Goal: Find specific page/section: Find specific page/section

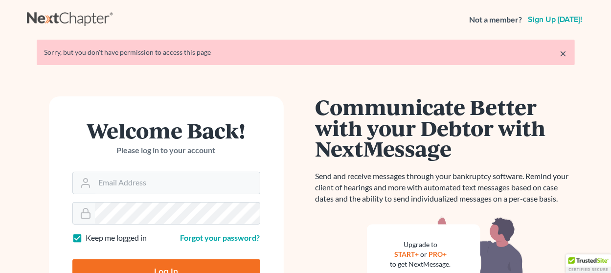
scroll to position [147, 0]
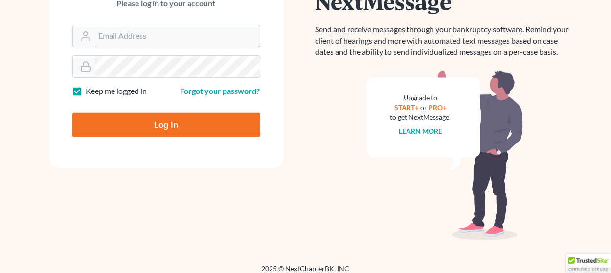
type input "[EMAIL_ADDRESS][DOMAIN_NAME]"
click at [168, 127] on input "Log In" at bounding box center [166, 125] width 188 height 24
type input "Thinking..."
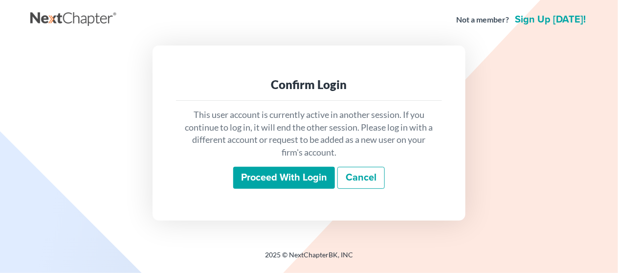
click at [258, 180] on input "Proceed with login" at bounding box center [284, 178] width 102 height 23
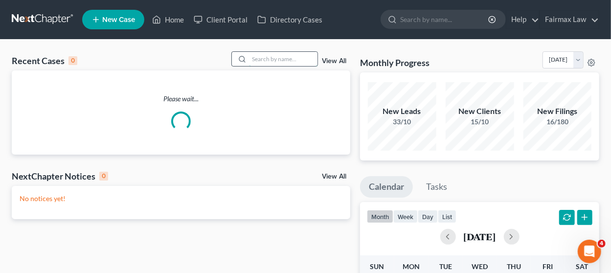
click at [267, 64] on input "search" at bounding box center [283, 59] width 68 height 14
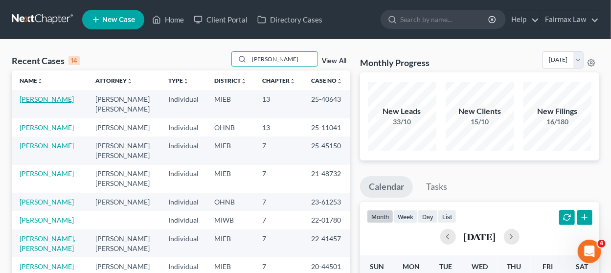
type input "[PERSON_NAME]"
click at [45, 99] on link "[PERSON_NAME]" at bounding box center [47, 99] width 54 height 8
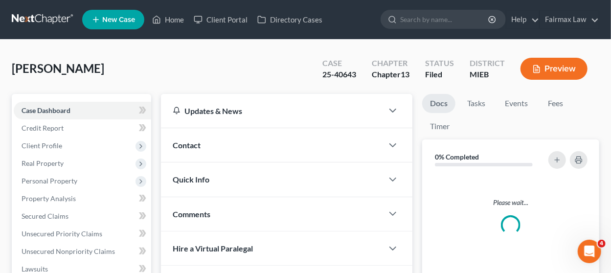
scroll to position [268, 0]
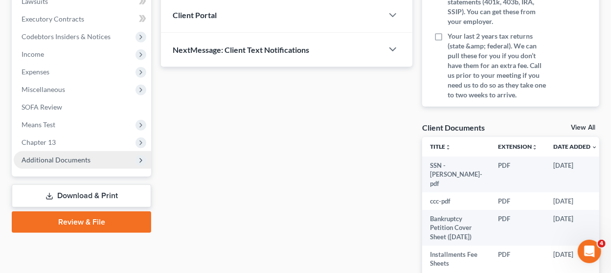
click at [92, 161] on span "Additional Documents" at bounding box center [82, 160] width 137 height 18
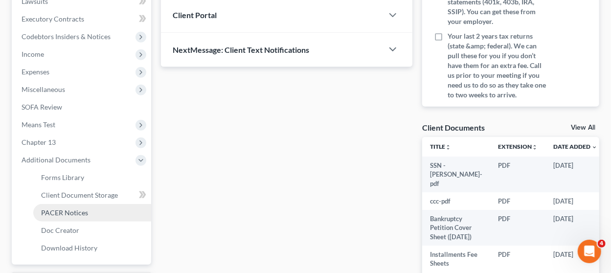
click at [88, 208] on link "PACER Notices" at bounding box center [92, 213] width 118 height 18
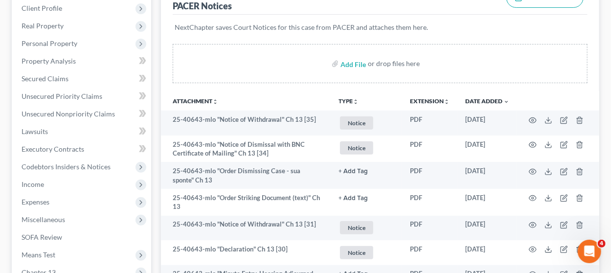
scroll to position [147, 0]
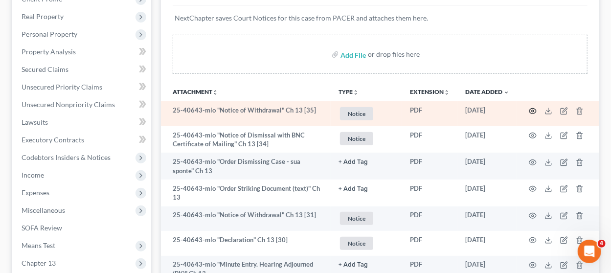
click at [534, 108] on icon "button" at bounding box center [533, 111] width 8 height 8
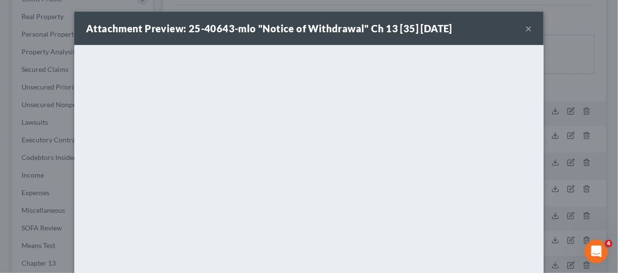
click at [525, 27] on button "×" at bounding box center [528, 29] width 7 height 12
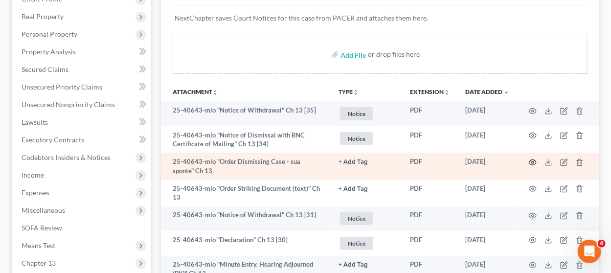
click at [530, 159] on icon "button" at bounding box center [533, 163] width 8 height 8
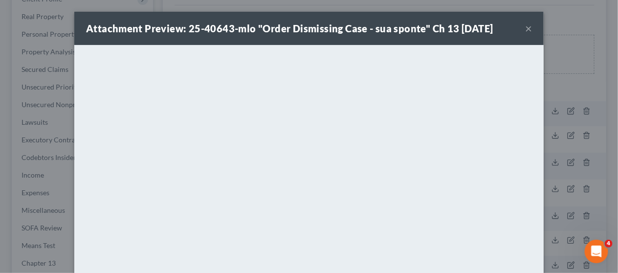
click at [527, 27] on button "×" at bounding box center [528, 29] width 7 height 12
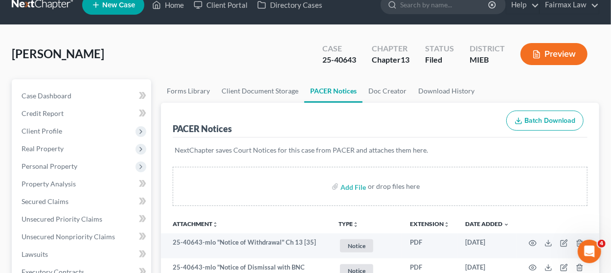
scroll to position [0, 0]
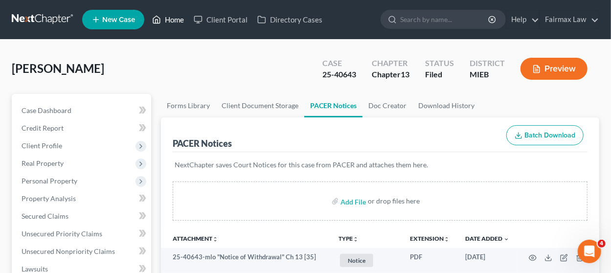
click at [177, 14] on link "Home" at bounding box center [168, 20] width 42 height 18
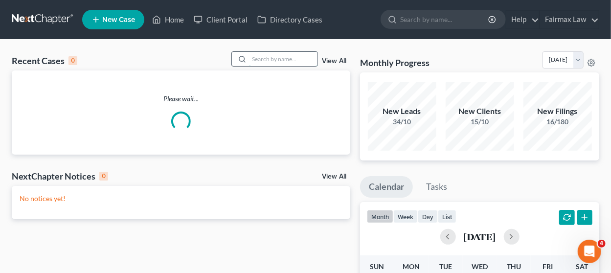
click at [283, 59] on input "search" at bounding box center [283, 59] width 68 height 14
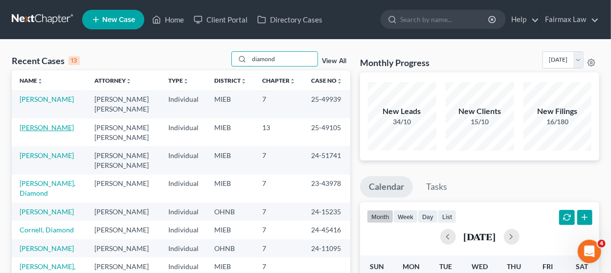
type input "diamond"
click at [42, 128] on link "James, Diamond" at bounding box center [47, 127] width 54 height 8
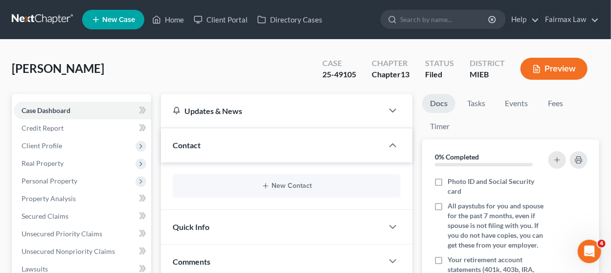
scroll to position [268, 0]
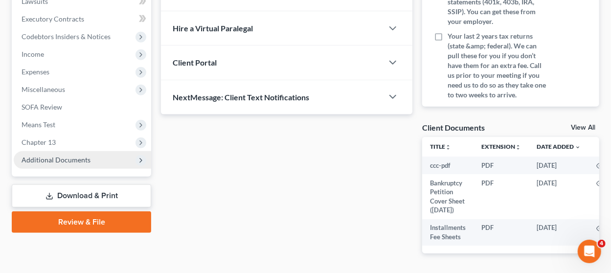
click at [81, 159] on span "Additional Documents" at bounding box center [56, 160] width 69 height 8
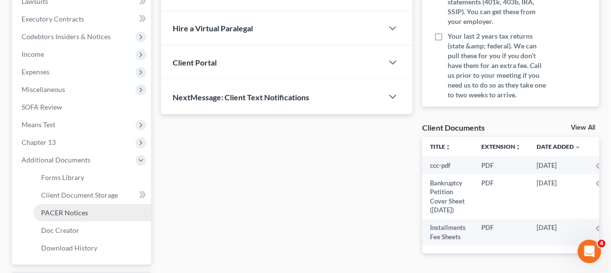
click at [95, 206] on link "PACER Notices" at bounding box center [92, 213] width 118 height 18
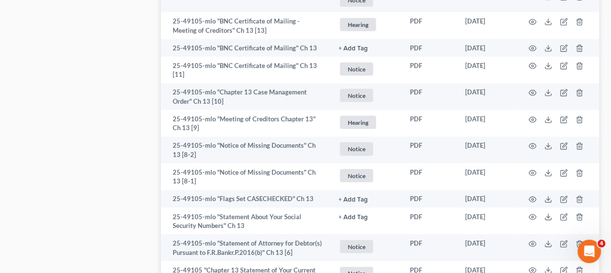
scroll to position [636, 0]
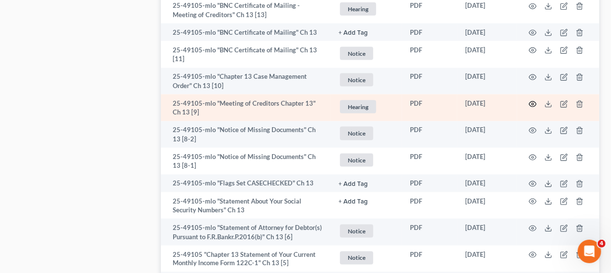
click at [530, 103] on icon "button" at bounding box center [533, 104] width 8 height 8
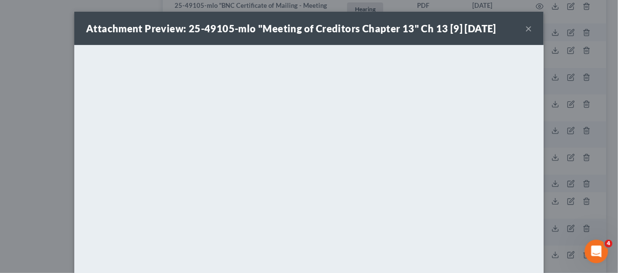
click at [525, 27] on button "×" at bounding box center [528, 29] width 7 height 12
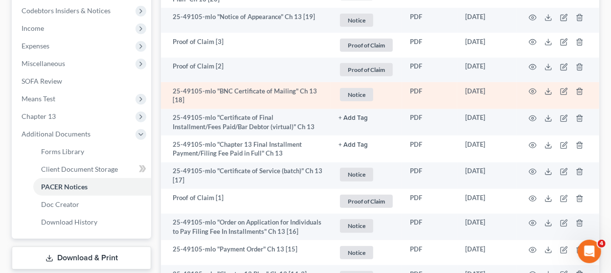
scroll to position [0, 0]
